Goal: Information Seeking & Learning: Learn about a topic

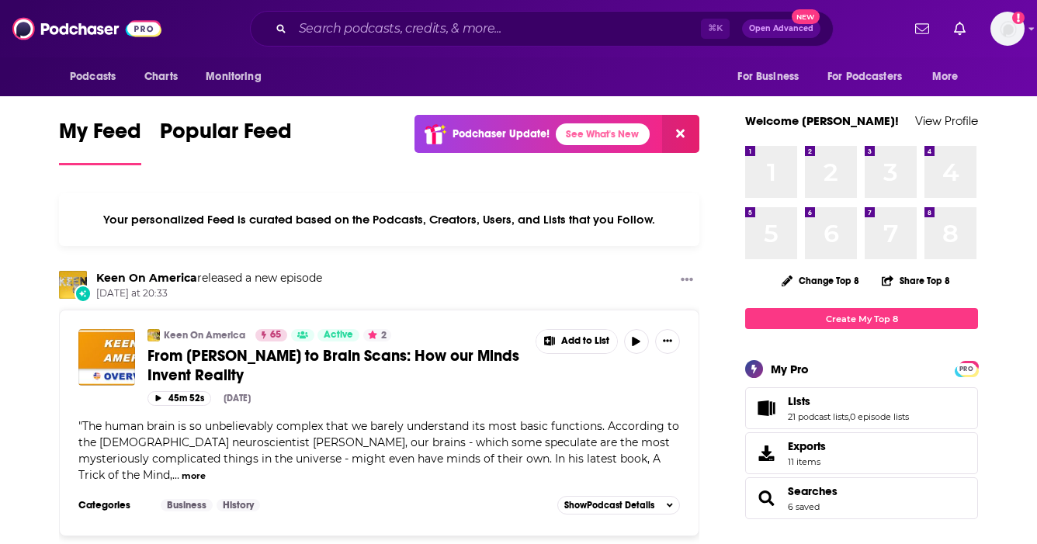
click at [578, 33] on input "Search podcasts, credits, & more..." at bounding box center [497, 28] width 408 height 25
click at [567, 36] on input "Search podcasts, credits, & more..." at bounding box center [497, 28] width 408 height 25
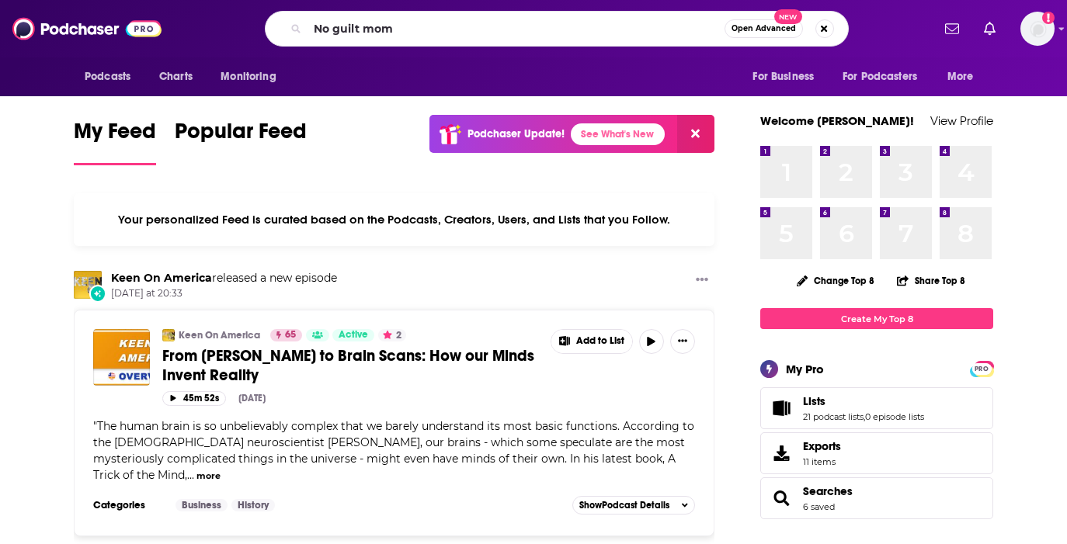
type input "No guilt mom"
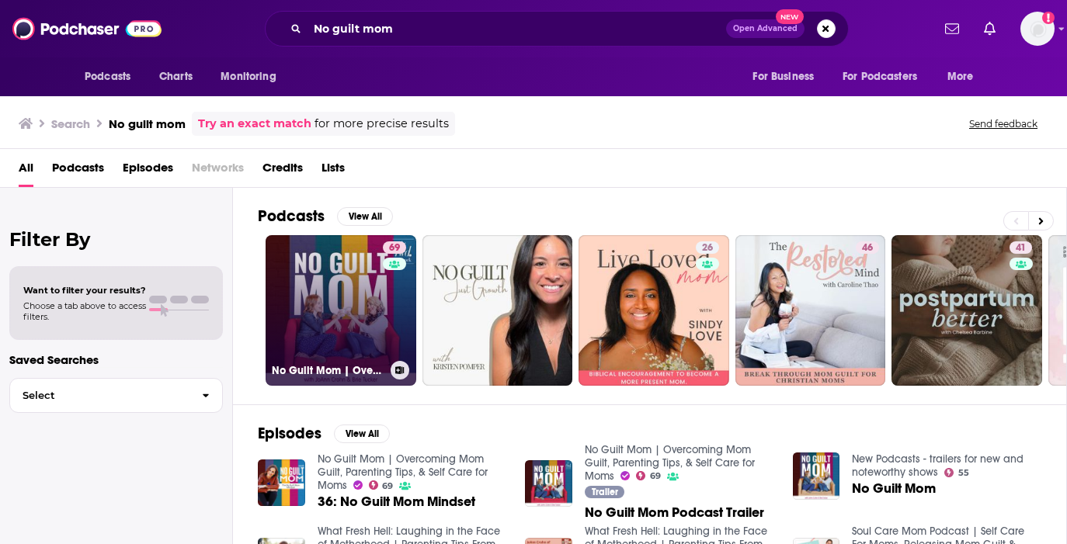
click at [340, 298] on link "69 No Guilt Mom | Overcoming Mom Guilt, Parenting Tips, & Self Care for Moms" at bounding box center [341, 310] width 151 height 151
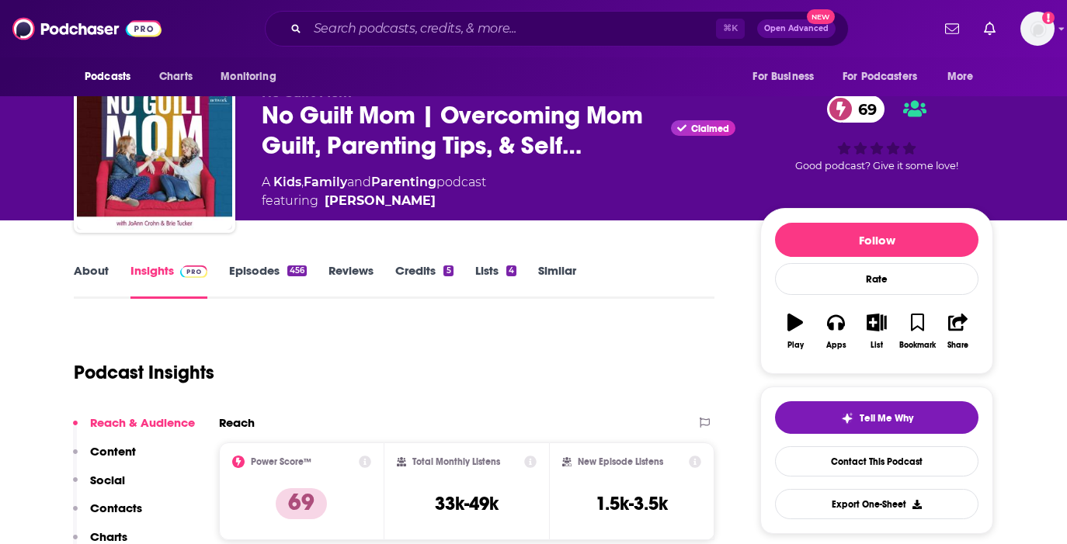
scroll to position [37, 0]
